Goal: Ask a question

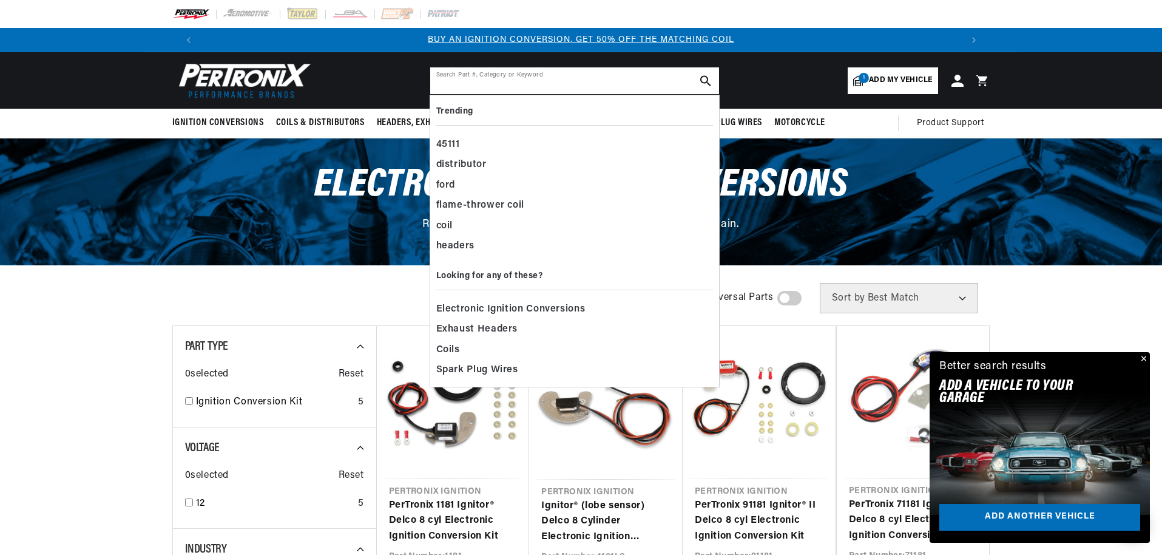
click at [486, 82] on input "text" at bounding box center [574, 80] width 289 height 27
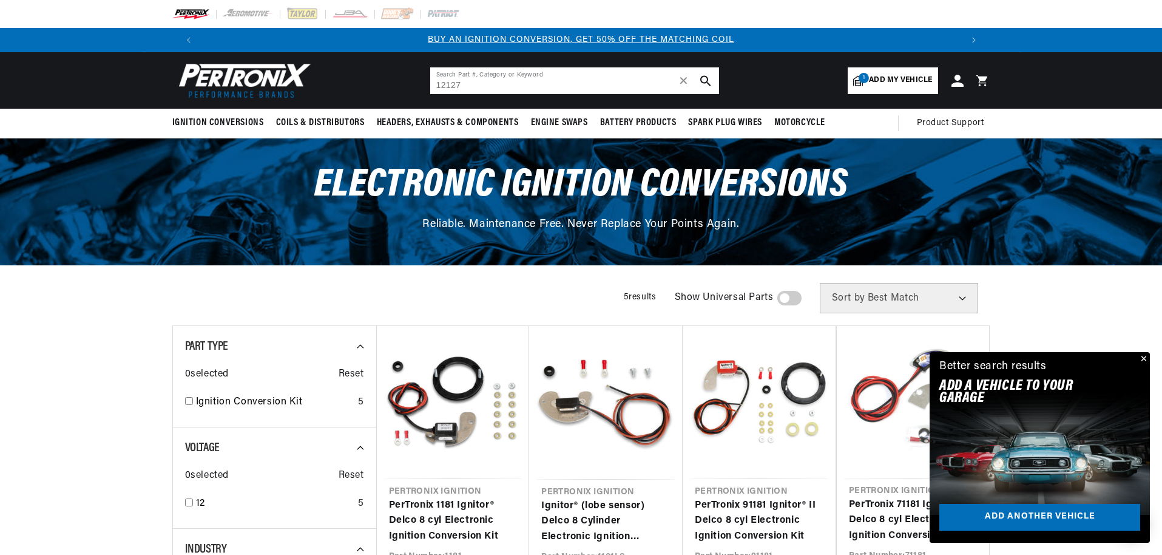
type input "12127"
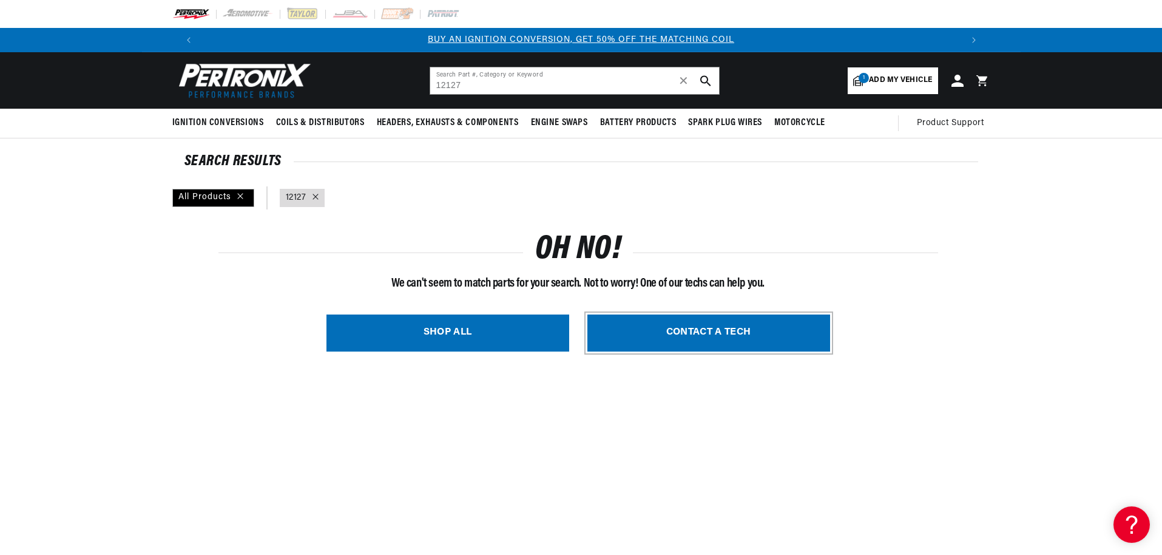
click at [687, 334] on link "CONTACT A TECH" at bounding box center [708, 332] width 243 height 37
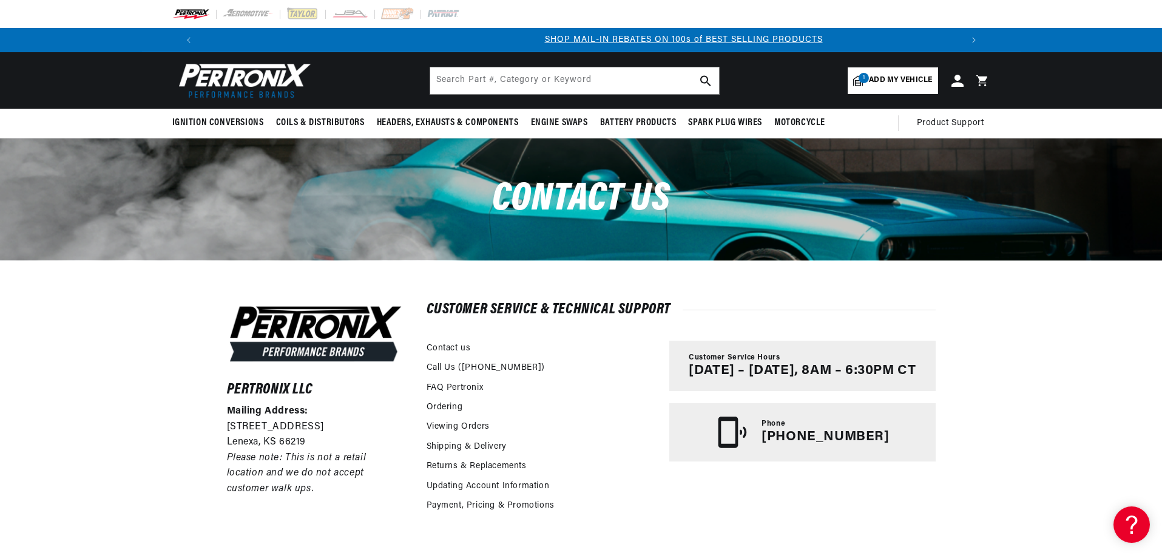
scroll to position [0, 730]
